Goal: Find specific page/section: Find specific page/section

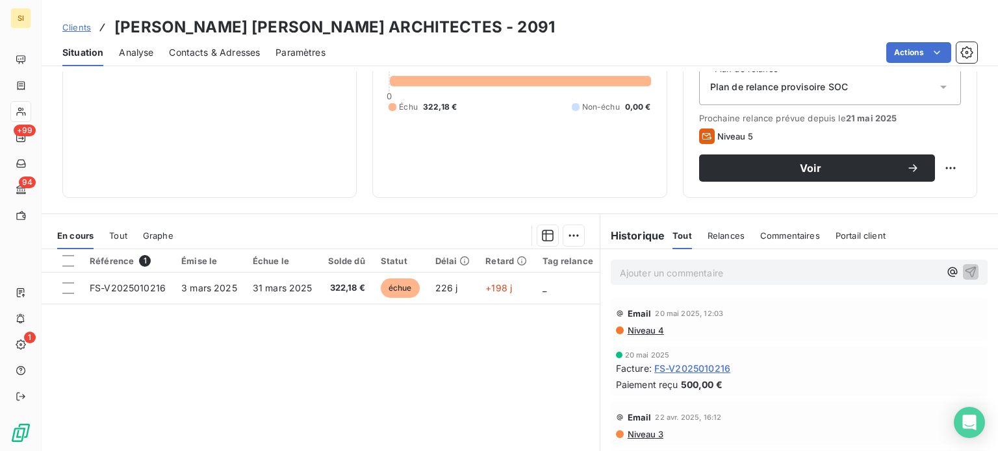
scroll to position [39, 0]
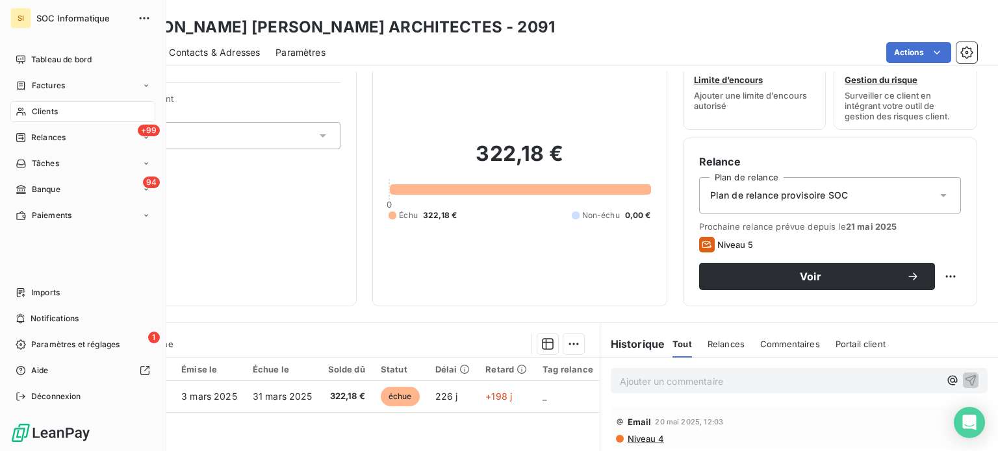
click at [28, 107] on div "Clients" at bounding box center [82, 111] width 145 height 21
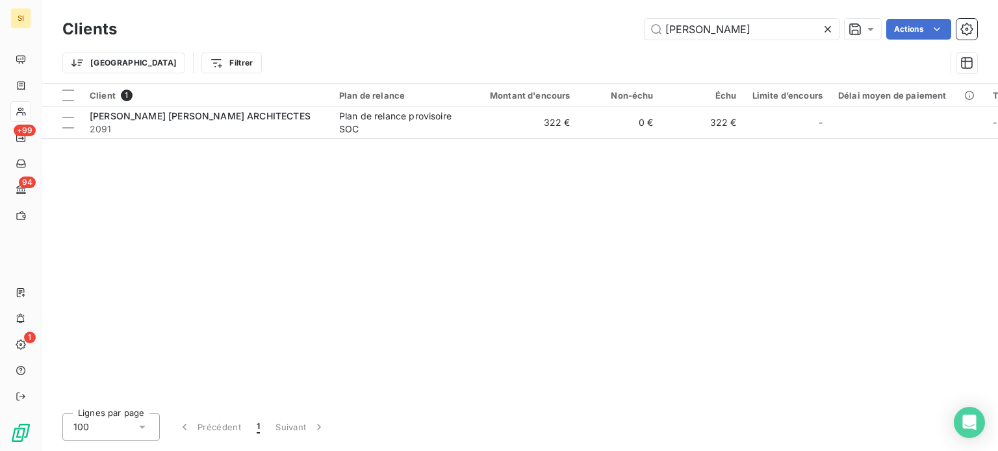
drag, startPoint x: 755, startPoint y: 24, endPoint x: 631, endPoint y: 53, distance: 127.5
click at [632, 53] on div "Clients [PERSON_NAME] Actions Trier Filtrer" at bounding box center [519, 50] width 915 height 68
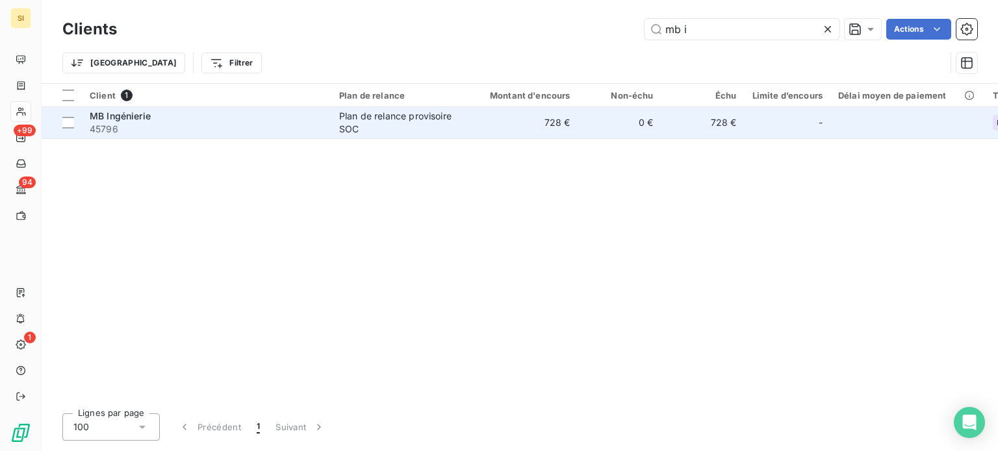
type input "mb i"
click at [454, 119] on div "Plan de relance provisoire SOC" at bounding box center [399, 123] width 120 height 26
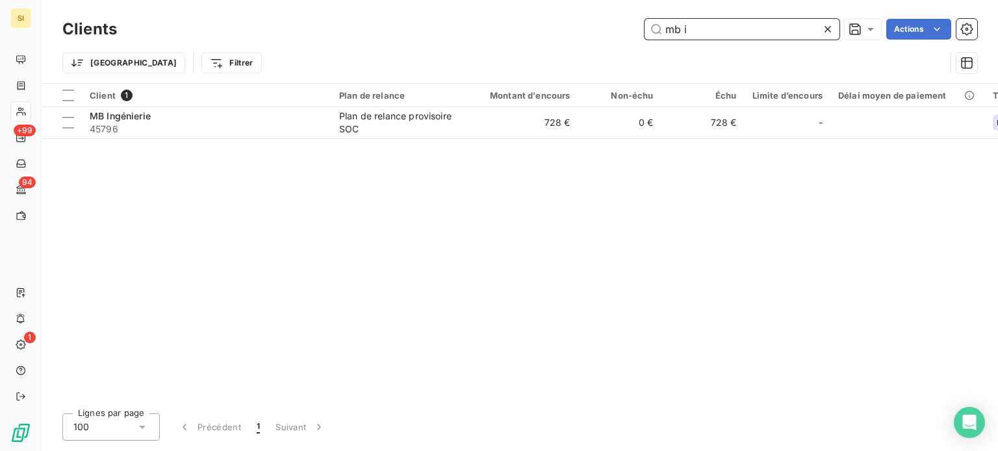
drag, startPoint x: 740, startPoint y: 28, endPoint x: 605, endPoint y: 36, distance: 135.4
click at [608, 36] on div "mb i Actions" at bounding box center [555, 29] width 844 height 21
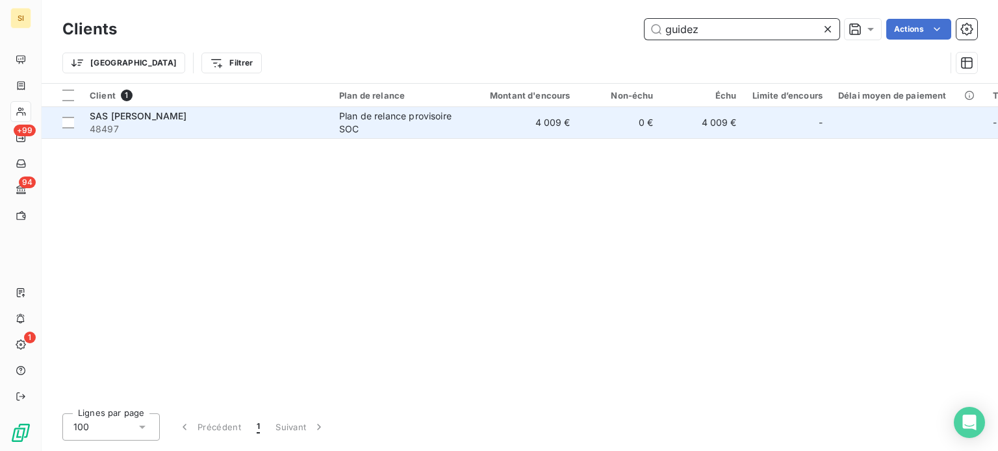
type input "guidez"
click at [468, 123] on td "4 009 €" at bounding box center [522, 122] width 112 height 31
